Goal: Task Accomplishment & Management: Use online tool/utility

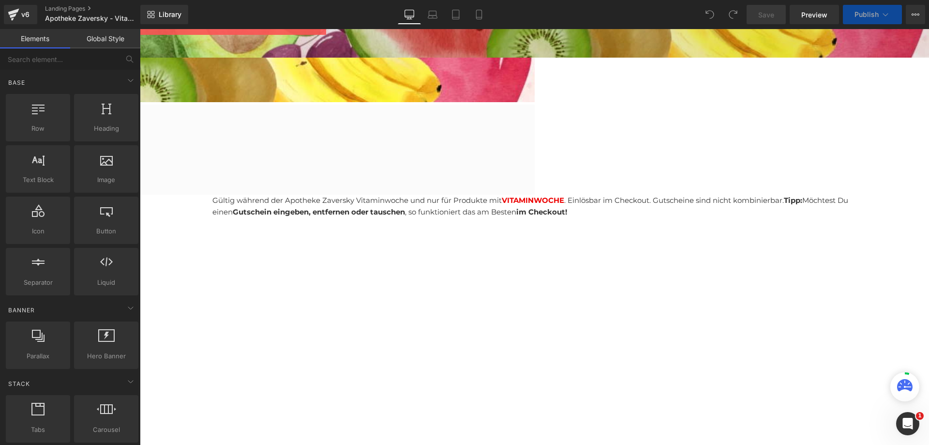
scroll to position [501, 0]
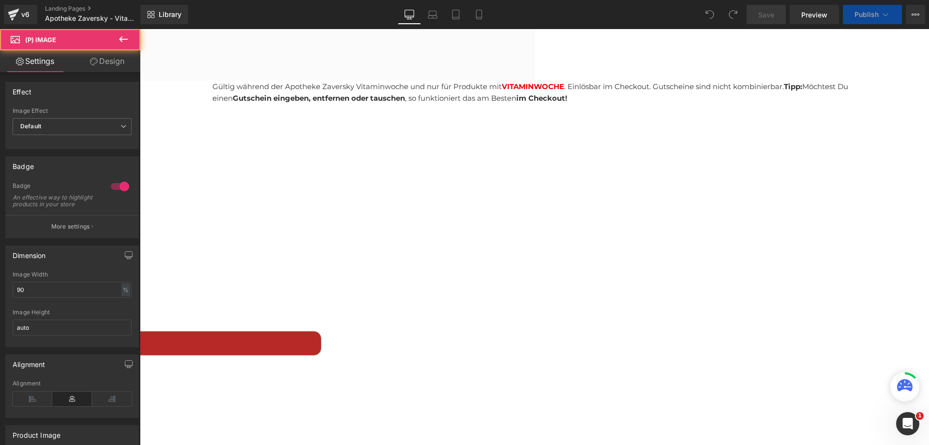
click at [264, 205] on img at bounding box center [7, 447] width 514 height 514
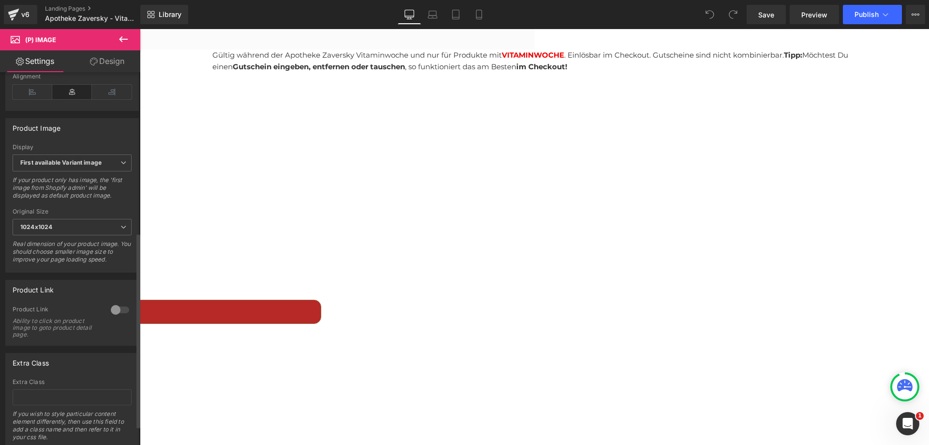
scroll to position [339, 0]
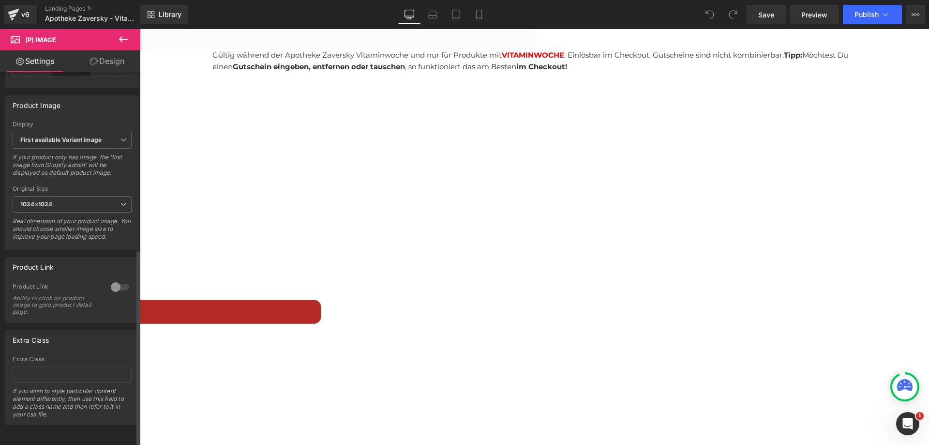
click at [119, 286] on div at bounding box center [119, 286] width 23 height 15
click at [316, 160] on span "VITAMINE" at bounding box center [302, 166] width 30 height 12
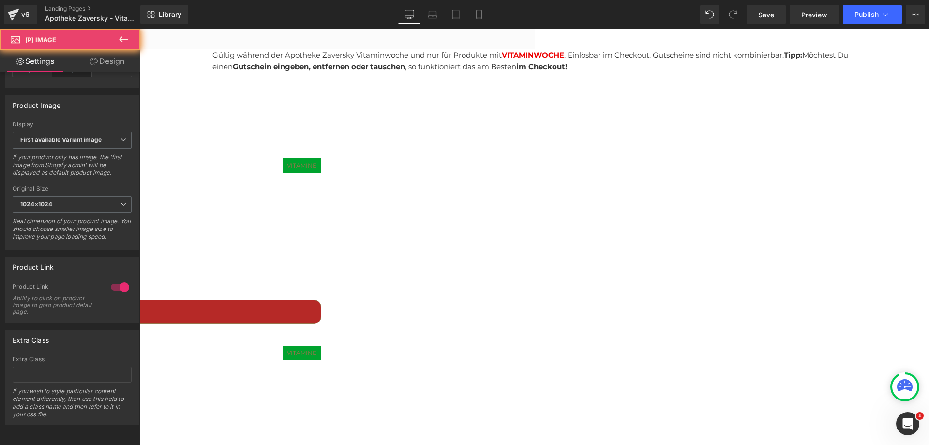
click at [316, 160] on span "VITAMINE" at bounding box center [302, 166] width 30 height 12
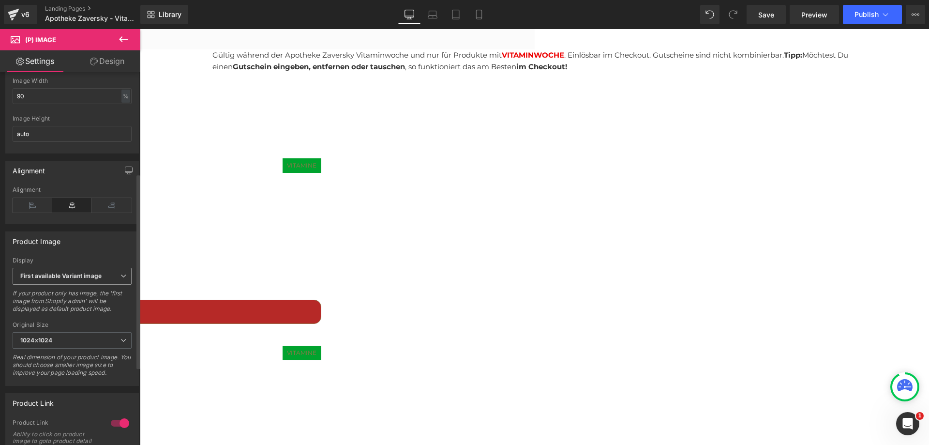
scroll to position [0, 0]
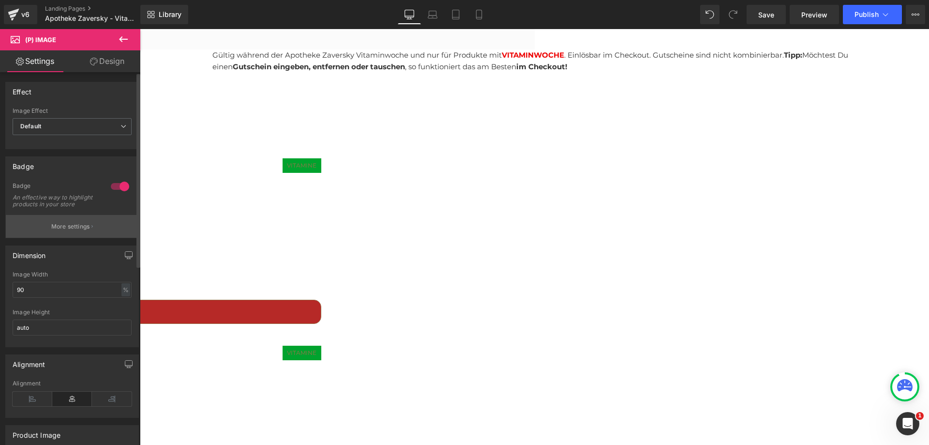
click at [75, 231] on p "More settings" at bounding box center [70, 226] width 39 height 9
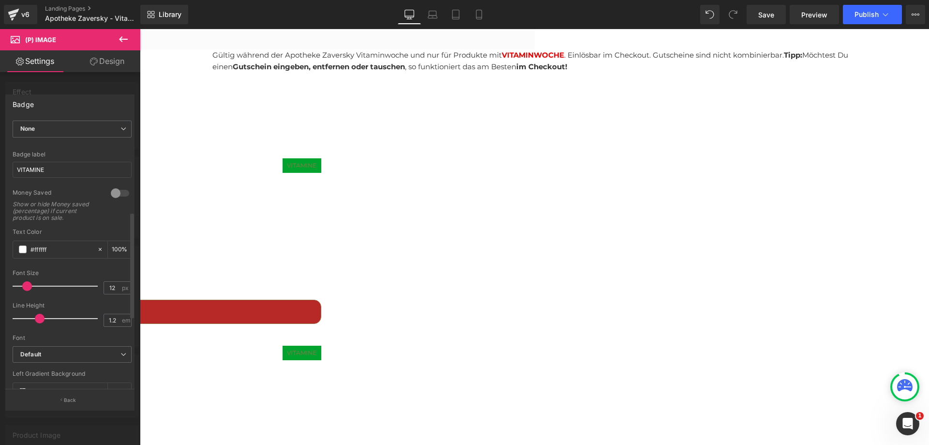
scroll to position [242, 0]
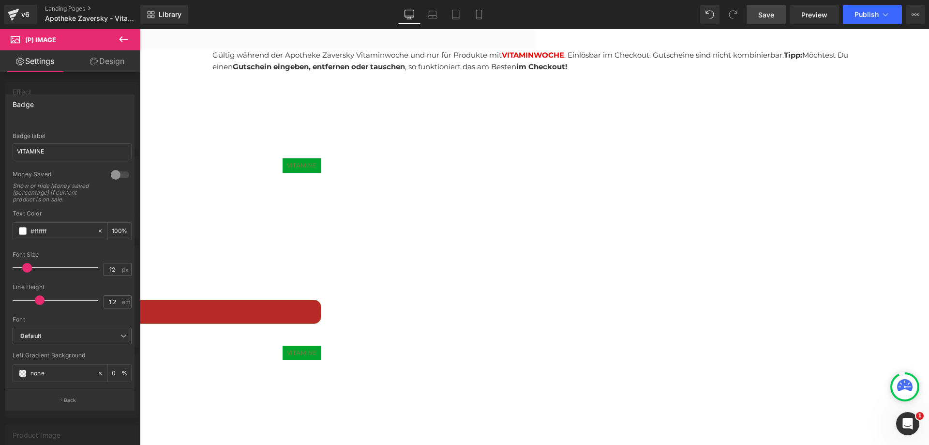
drag, startPoint x: 767, startPoint y: 10, endPoint x: 501, endPoint y: 95, distance: 278.9
click at [767, 10] on span "Save" at bounding box center [766, 15] width 16 height 10
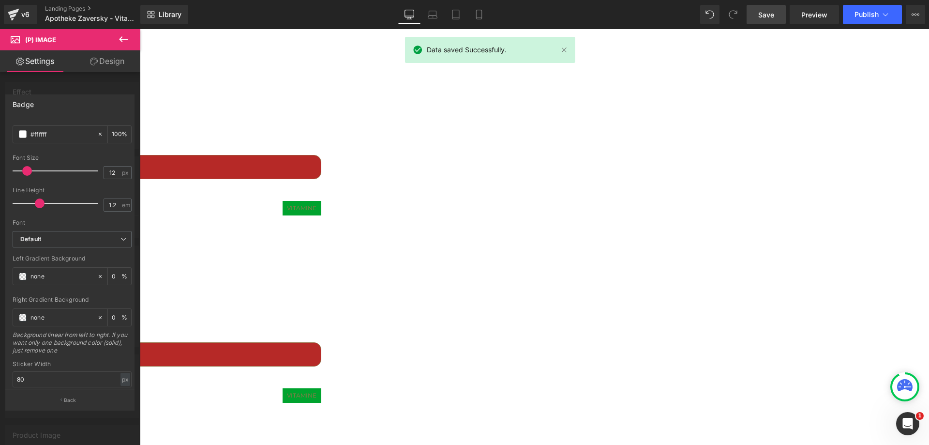
scroll to position [677, 0]
click at [862, 12] on span "Publish" at bounding box center [866, 15] width 24 height 8
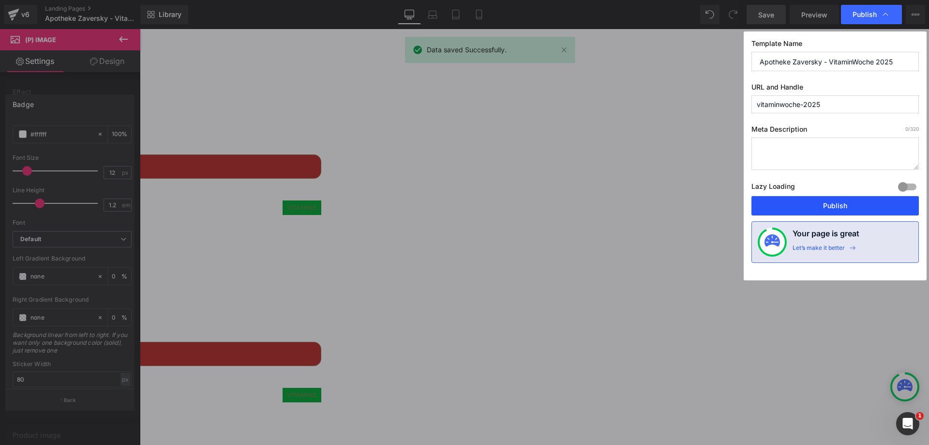
click at [842, 203] on button "Publish" at bounding box center [834, 205] width 167 height 19
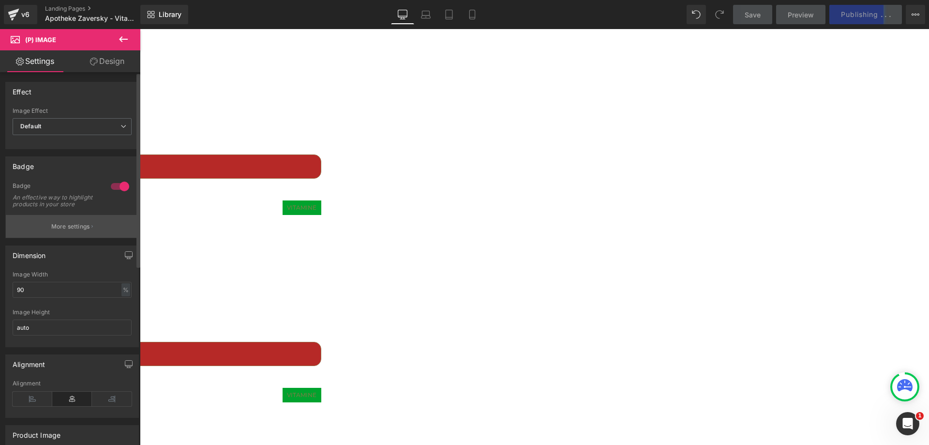
click at [66, 229] on p "More settings" at bounding box center [70, 226] width 39 height 9
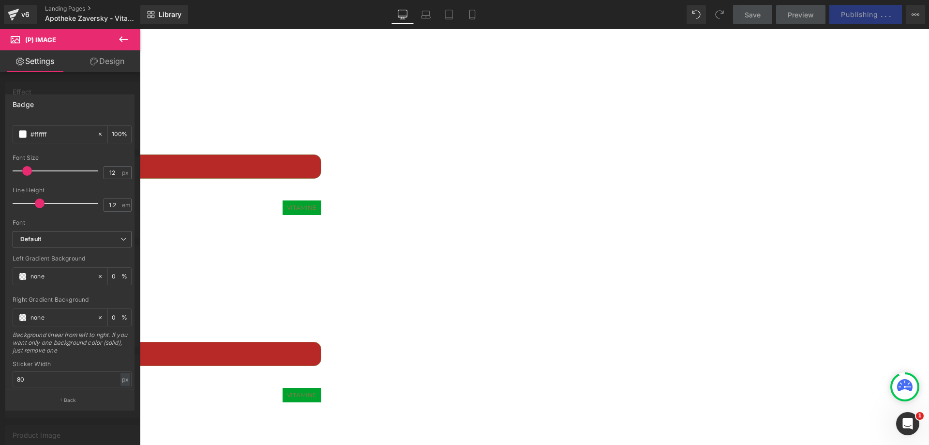
click at [121, 40] on icon at bounding box center [123, 39] width 9 height 6
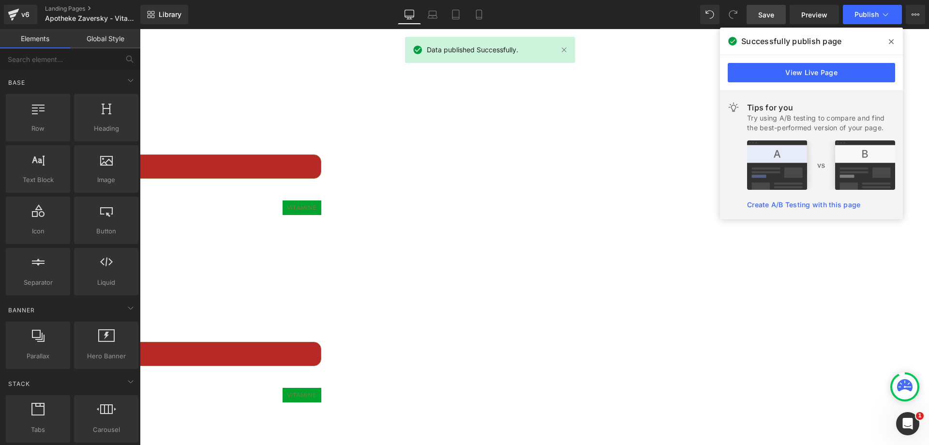
click at [892, 38] on icon at bounding box center [891, 42] width 5 height 8
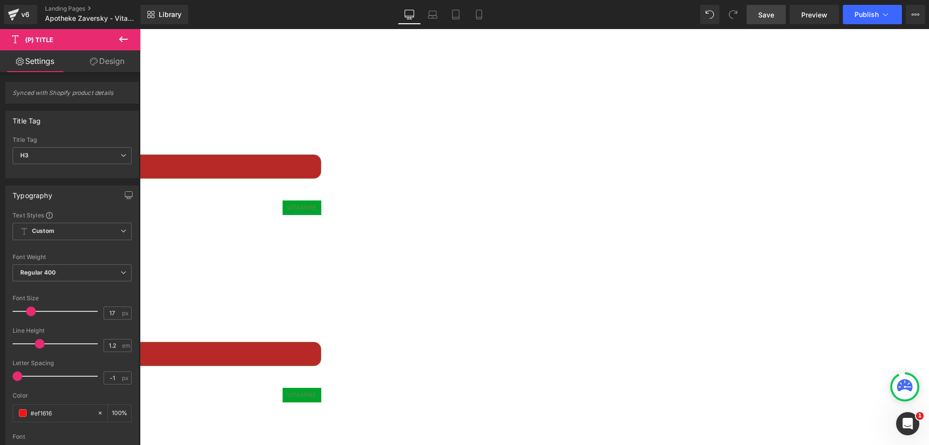
click at [102, 59] on link "Design" at bounding box center [107, 61] width 70 height 22
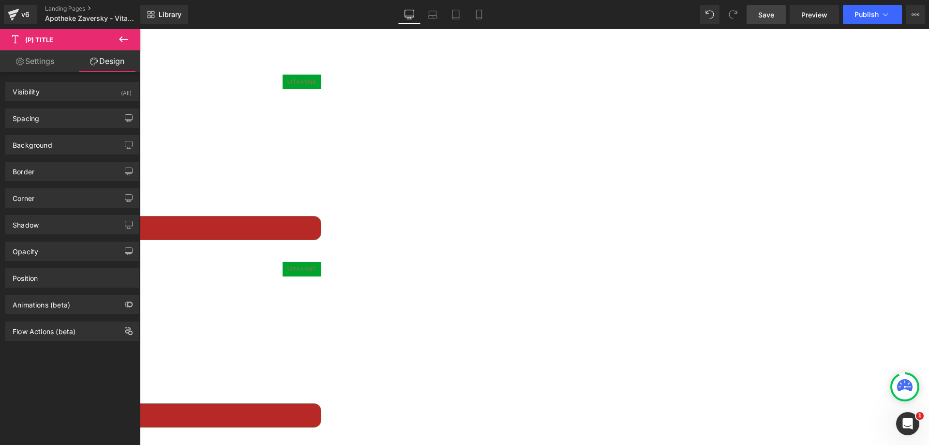
scroll to position [532, 0]
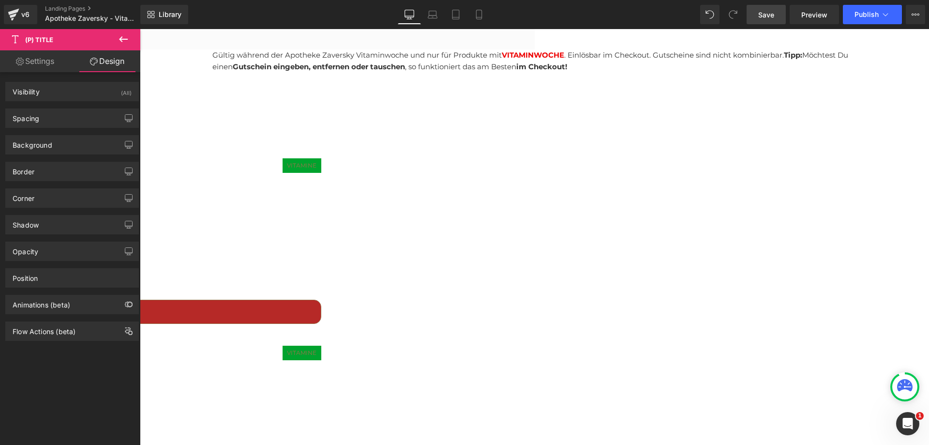
click at [316, 347] on span "VITAMINE" at bounding box center [302, 353] width 30 height 12
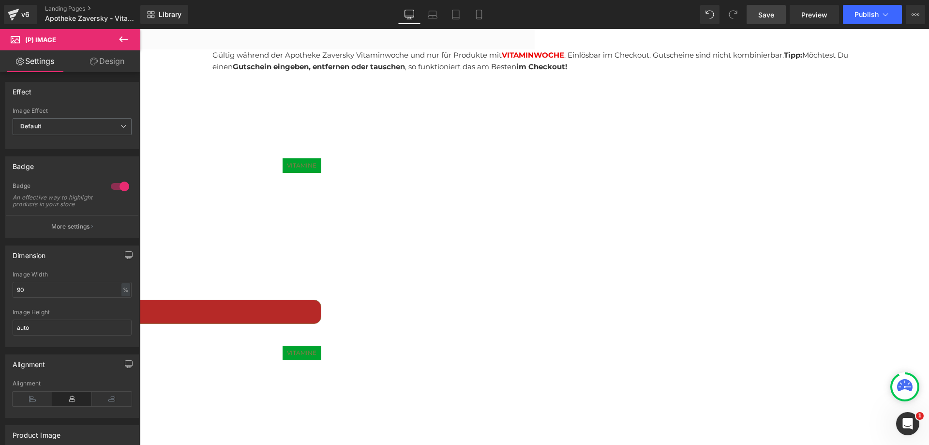
click at [112, 63] on link "Design" at bounding box center [107, 61] width 70 height 22
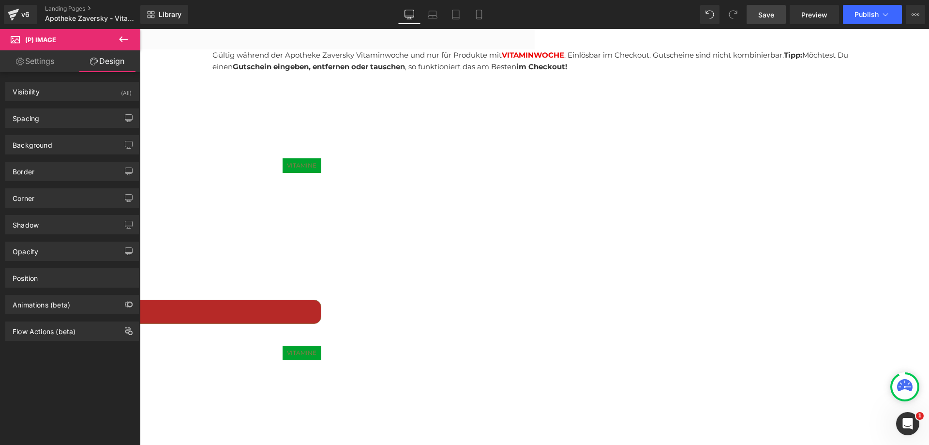
drag, startPoint x: 45, startPoint y: 61, endPoint x: 47, endPoint y: 98, distance: 36.8
click at [45, 61] on link "Settings" at bounding box center [35, 61] width 70 height 22
type input "0"
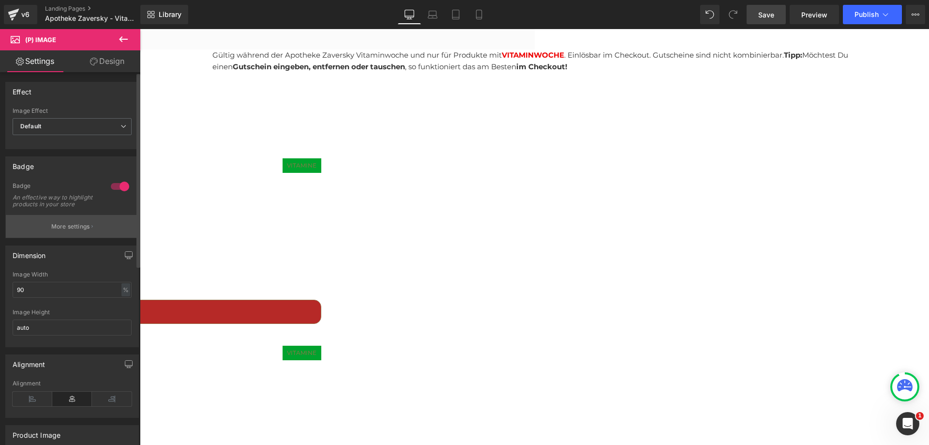
click at [68, 231] on p "More settings" at bounding box center [70, 226] width 39 height 9
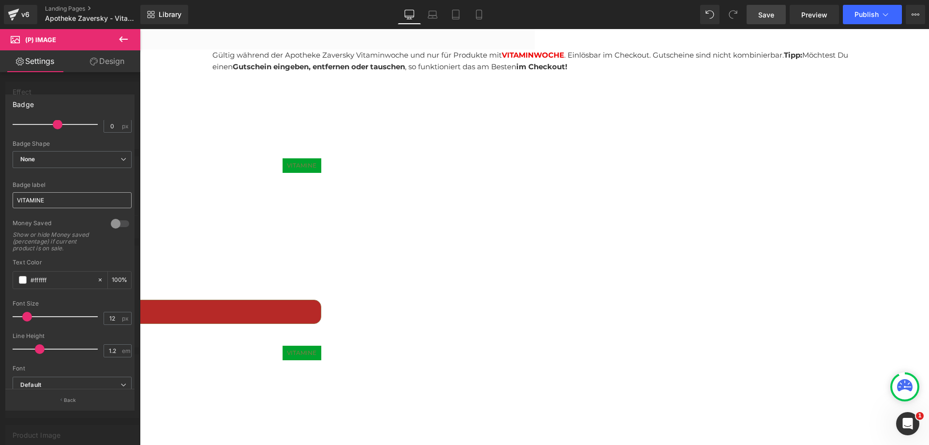
scroll to position [194, 0]
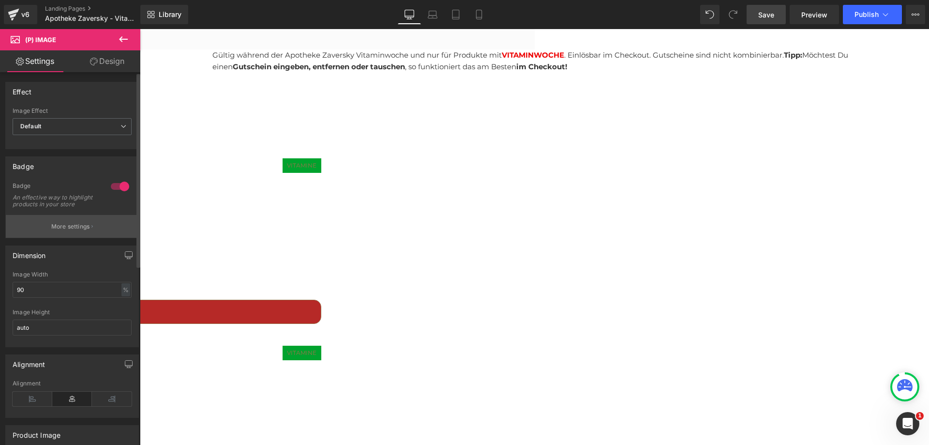
click at [77, 227] on button "More settings" at bounding box center [72, 226] width 133 height 23
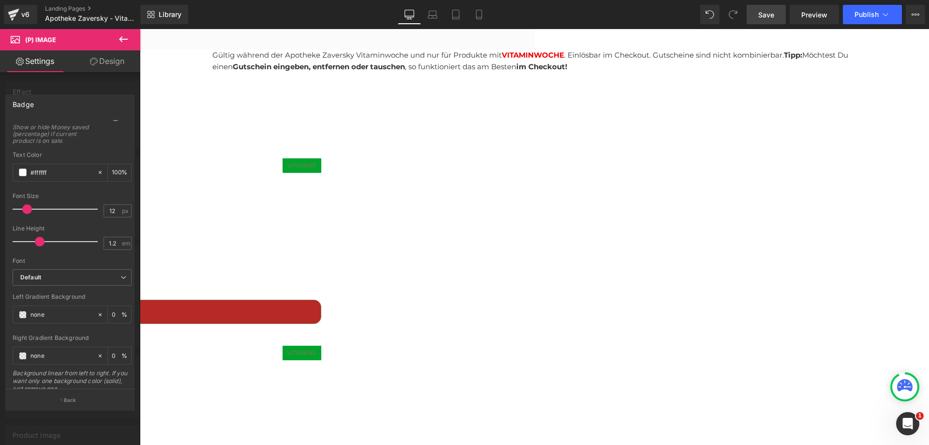
scroll to position [339, 0]
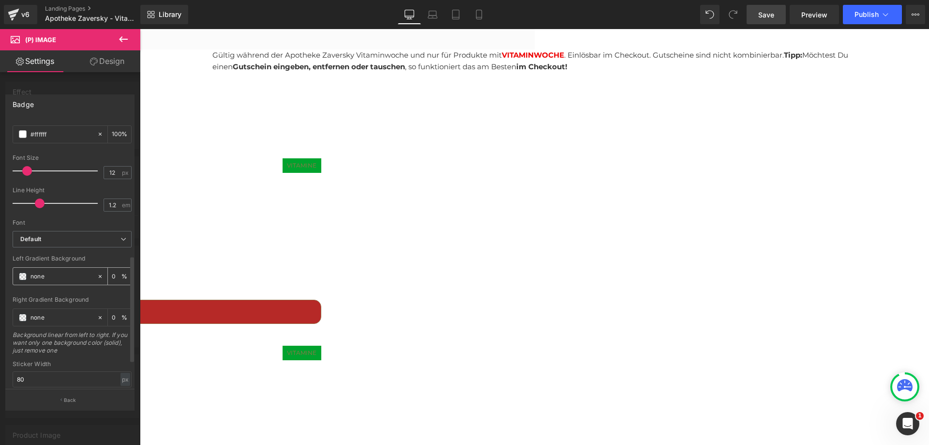
click at [23, 276] on span at bounding box center [23, 276] width 8 height 8
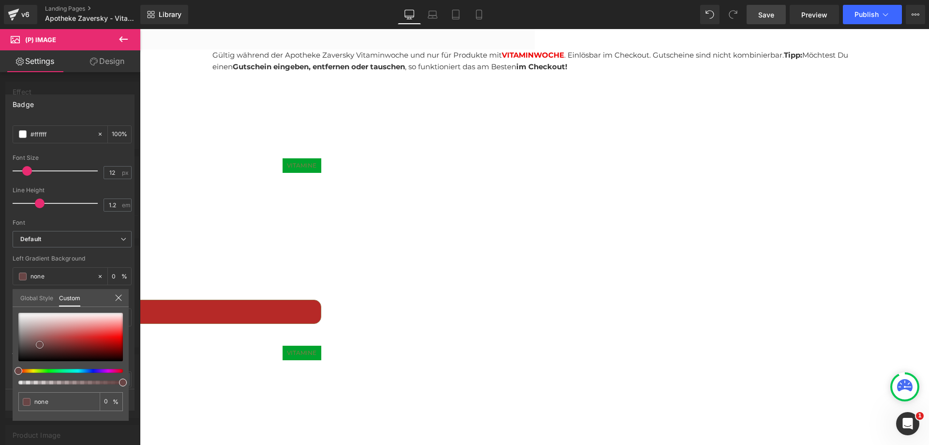
type input "#684545"
type input "100"
type input "#684545"
type input "100"
type input "#796767"
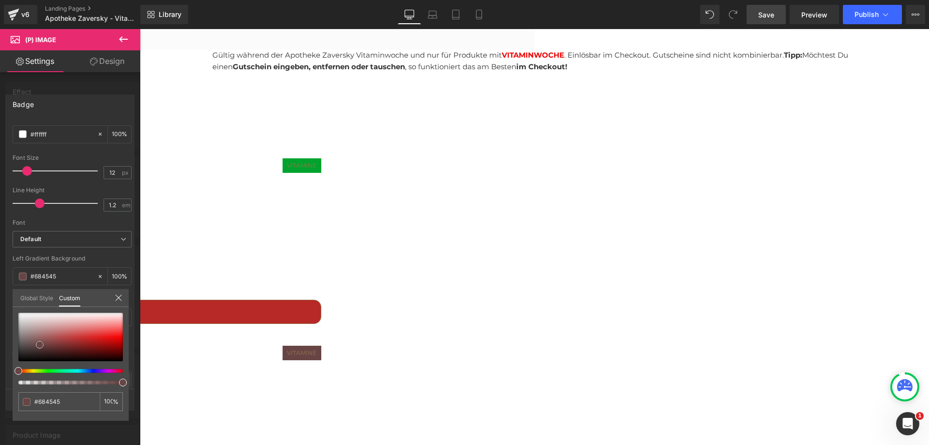
type input "#796767"
type input "#898484"
type input "#8d8b8b"
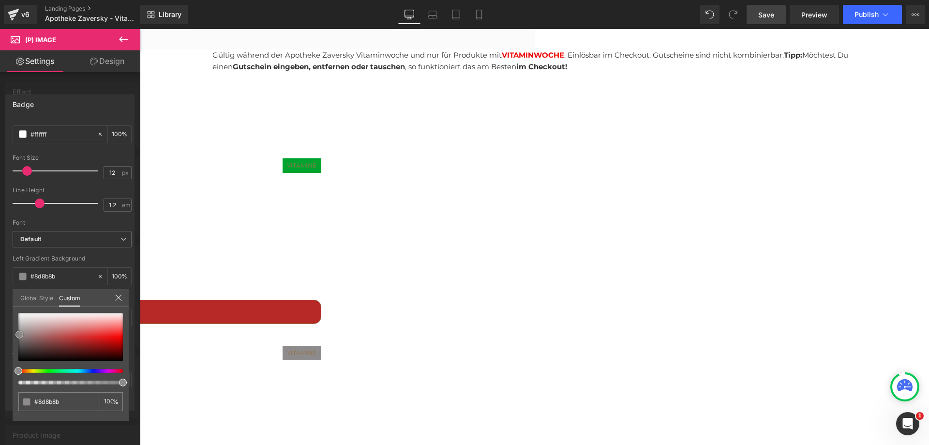
type input "#8e8e8e"
type input "#919191"
type input "#cecece"
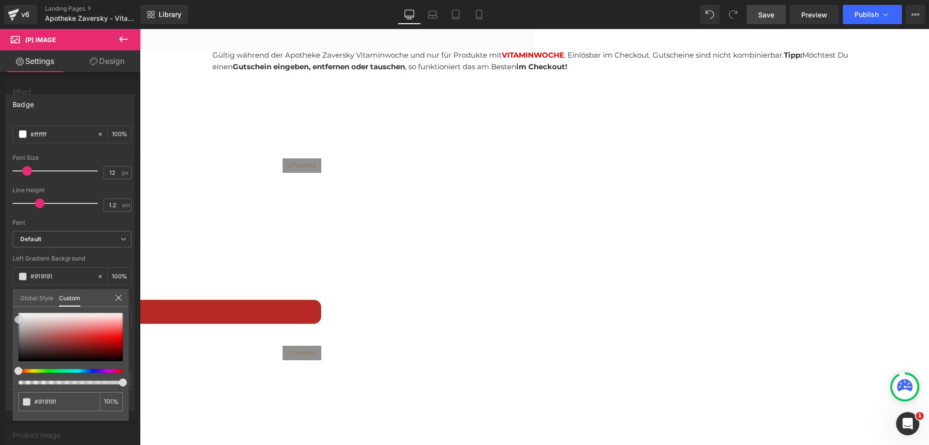
type input "#cecece"
type input "#dbdbdb"
drag, startPoint x: 40, startPoint y: 344, endPoint x: 15, endPoint y: 318, distance: 36.6
click at [18, 318] on div at bounding box center [70, 337] width 104 height 48
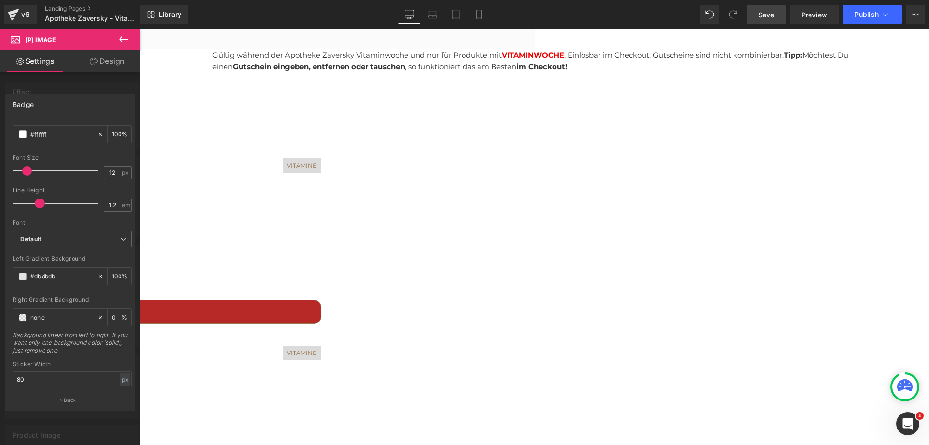
click at [759, 13] on span "Save" at bounding box center [766, 15] width 16 height 10
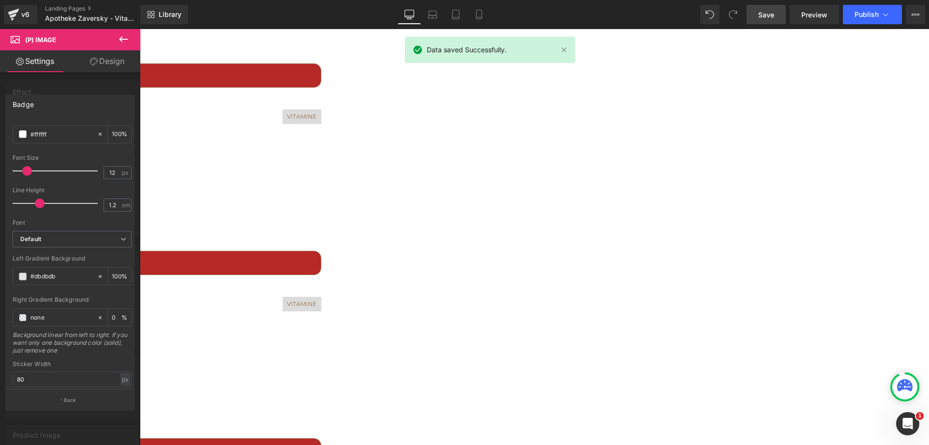
scroll to position [1645, 0]
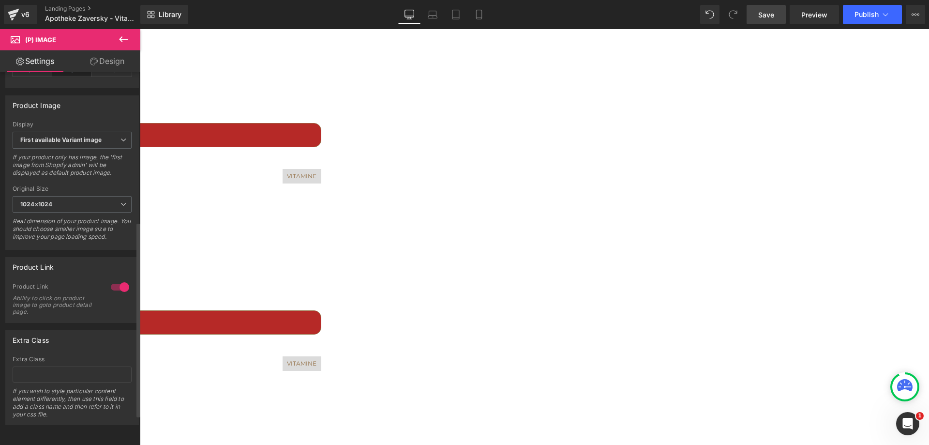
scroll to position [343, 0]
click at [140, 29] on span "(P) Image" at bounding box center [140, 29] width 0 height 0
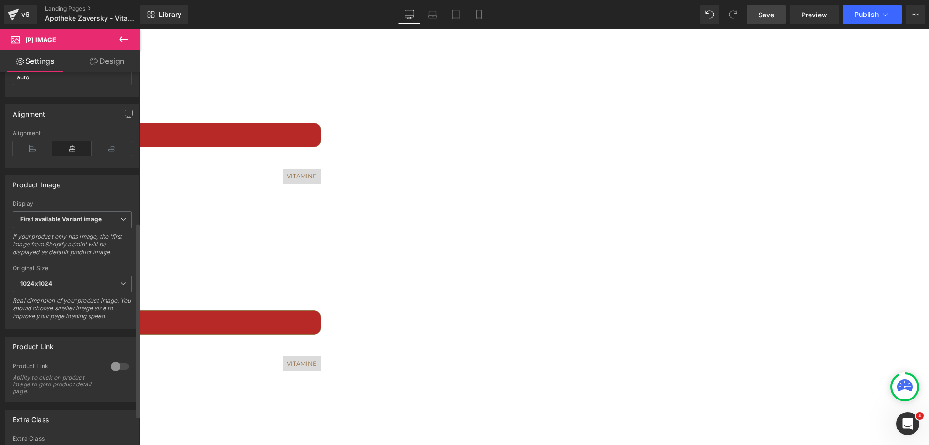
scroll to position [290, 0]
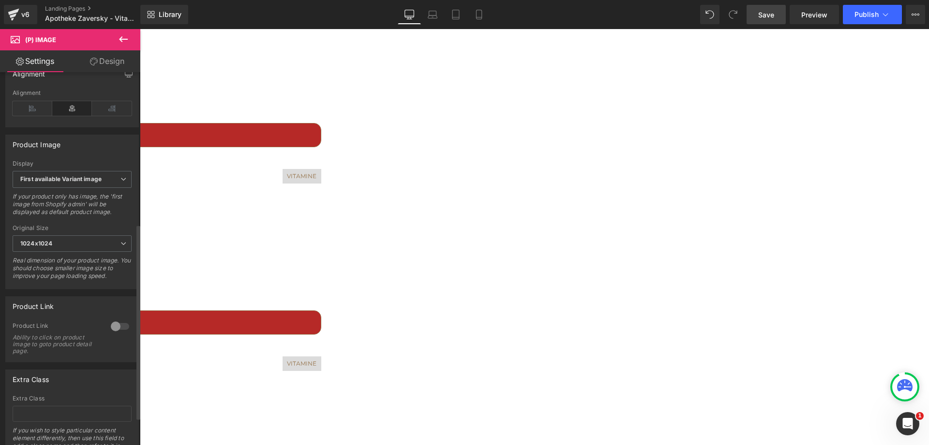
click at [123, 333] on div at bounding box center [119, 325] width 23 height 15
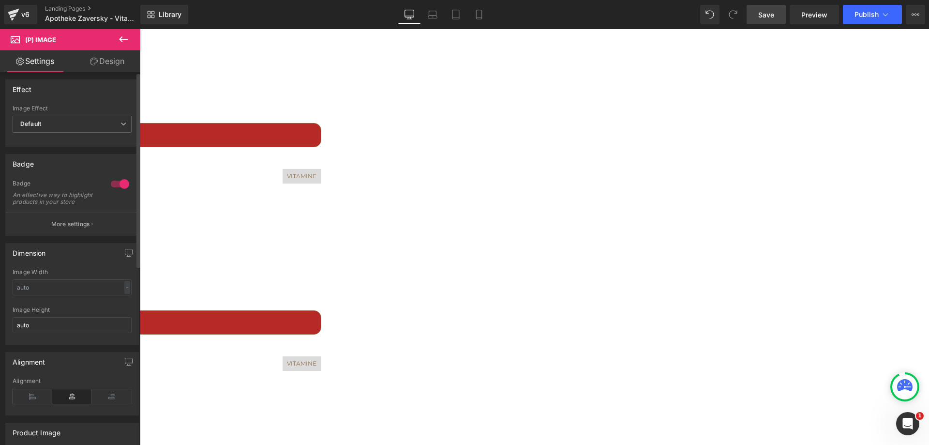
scroll to position [0, 0]
click at [65, 229] on p "More settings" at bounding box center [70, 226] width 39 height 9
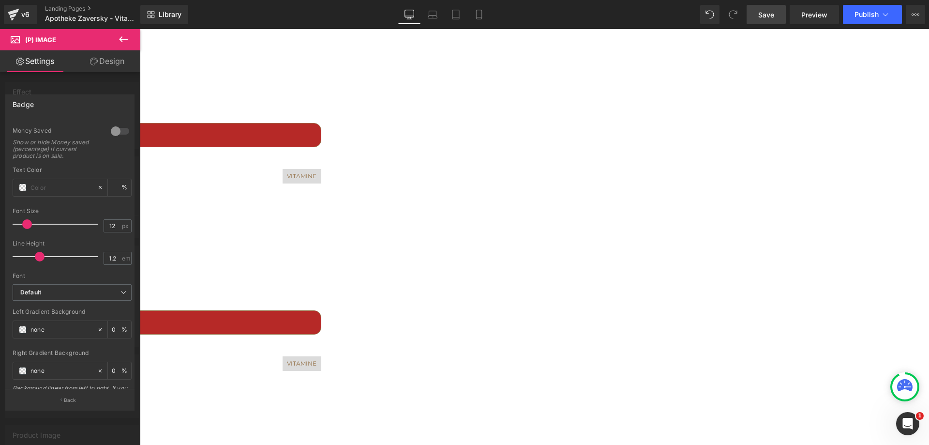
scroll to position [290, 0]
click at [35, 325] on input "none" at bounding box center [61, 324] width 62 height 11
click at [26, 325] on span at bounding box center [23, 325] width 8 height 8
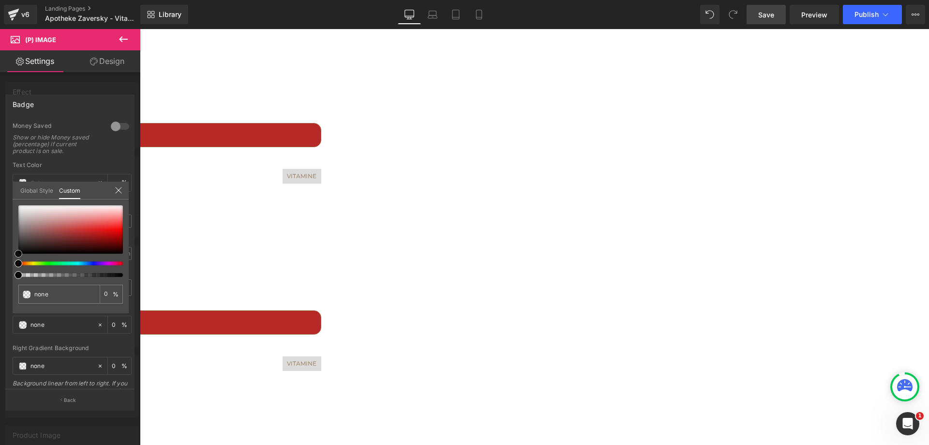
type input "#9b5959"
type input "100"
type input "#9b5959"
type input "100"
type input "#a69595"
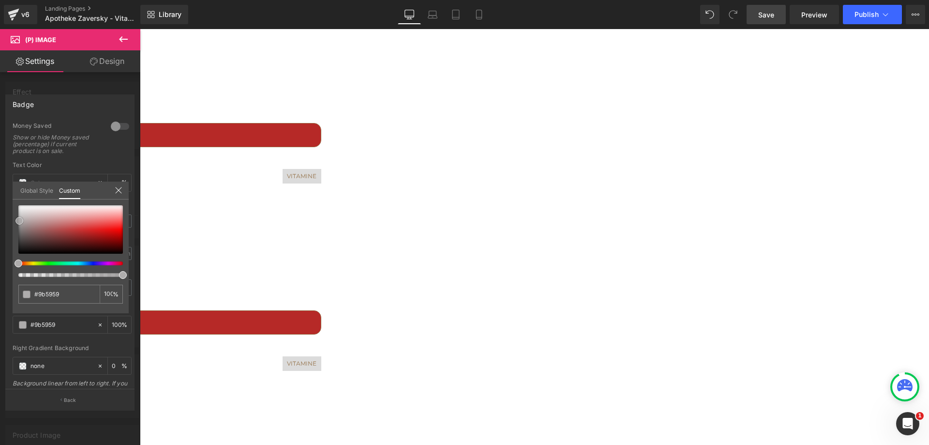
type input "#a69595"
type input "#aeacac"
type input "#b5b5b5"
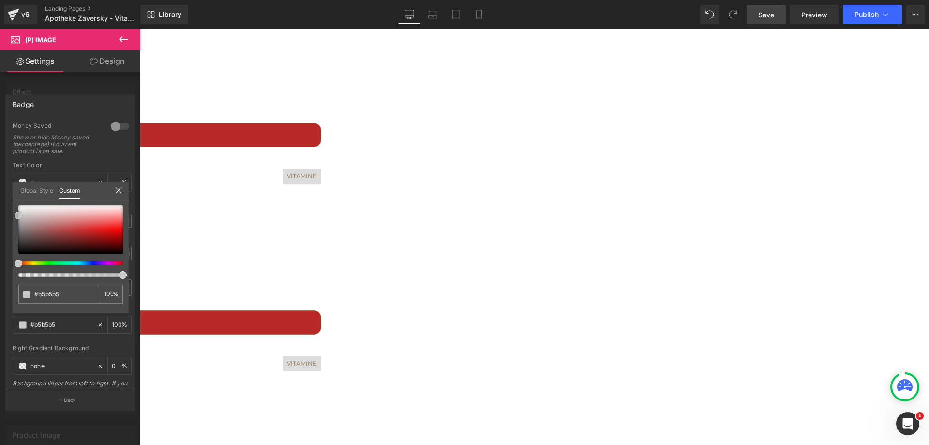
type input "#b7b7b7"
type input "#cccccc"
type input "#cecece"
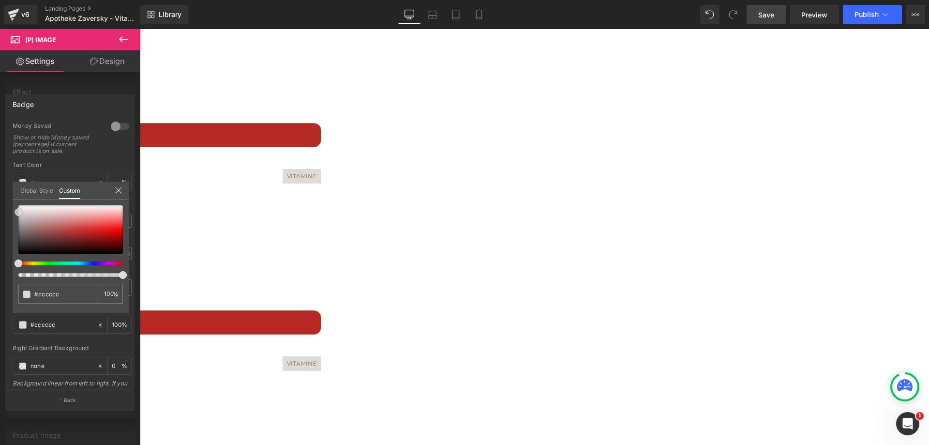
type input "#cecece"
type input "#dddddd"
drag, startPoint x: 38, startPoint y: 227, endPoint x: 812, endPoint y: 5, distance: 805.1
click at [18, 210] on div at bounding box center [70, 229] width 104 height 48
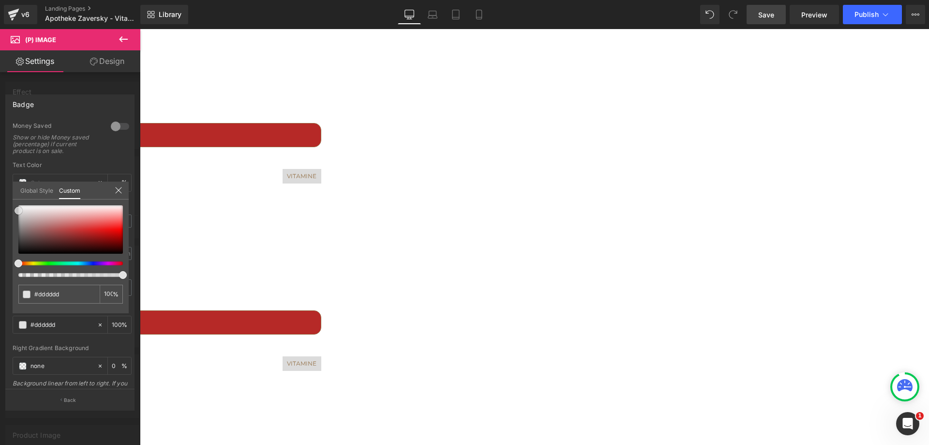
type input "#e2e2e2"
click at [772, 10] on span "Save" at bounding box center [766, 15] width 16 height 10
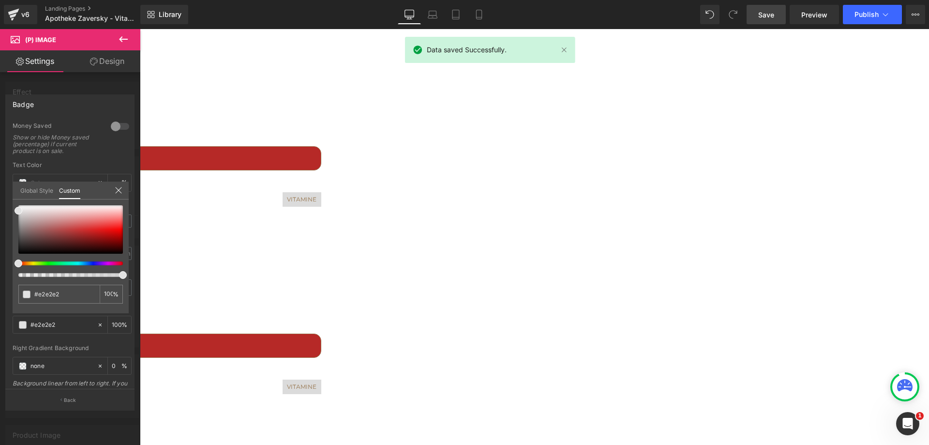
scroll to position [2976, 0]
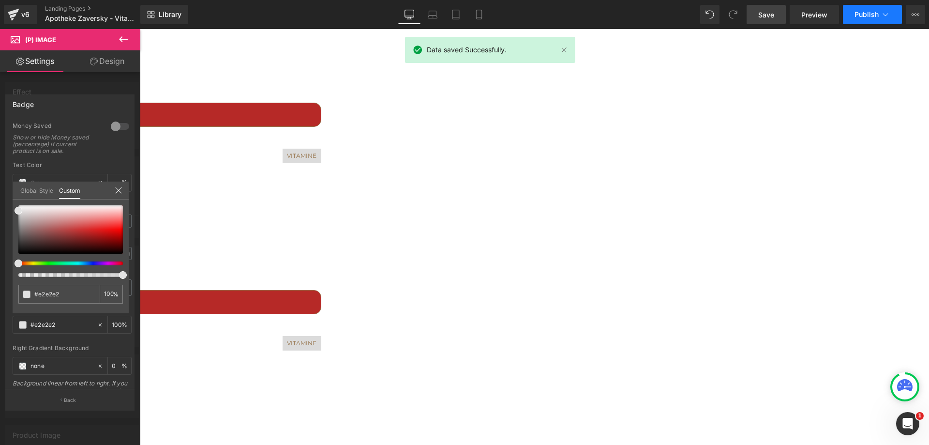
click at [866, 13] on span "Publish" at bounding box center [866, 15] width 24 height 8
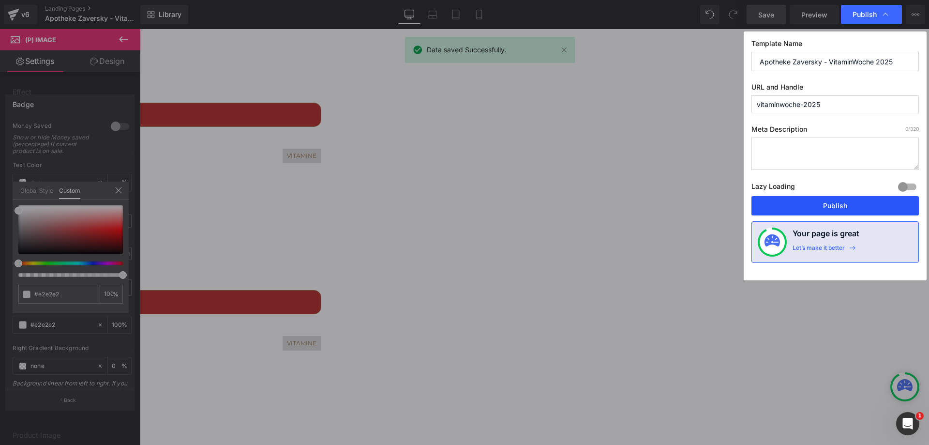
click at [835, 199] on button "Publish" at bounding box center [834, 205] width 167 height 19
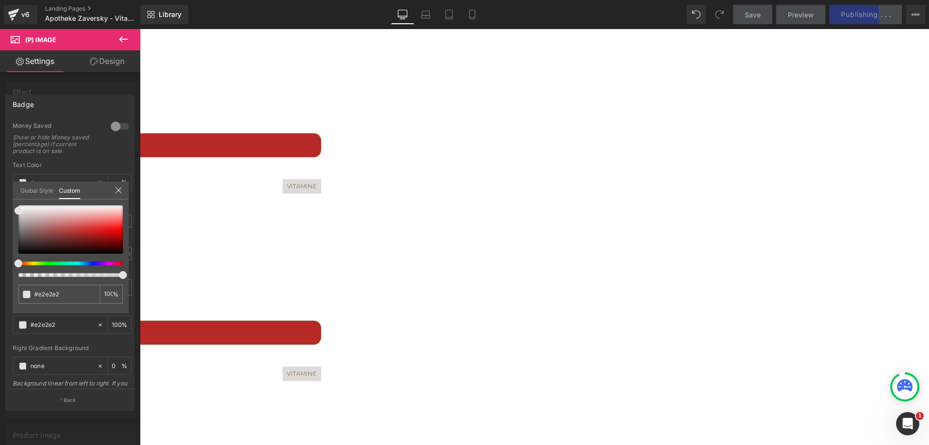
scroll to position [2347, 0]
